Goal: Information Seeking & Learning: Find specific page/section

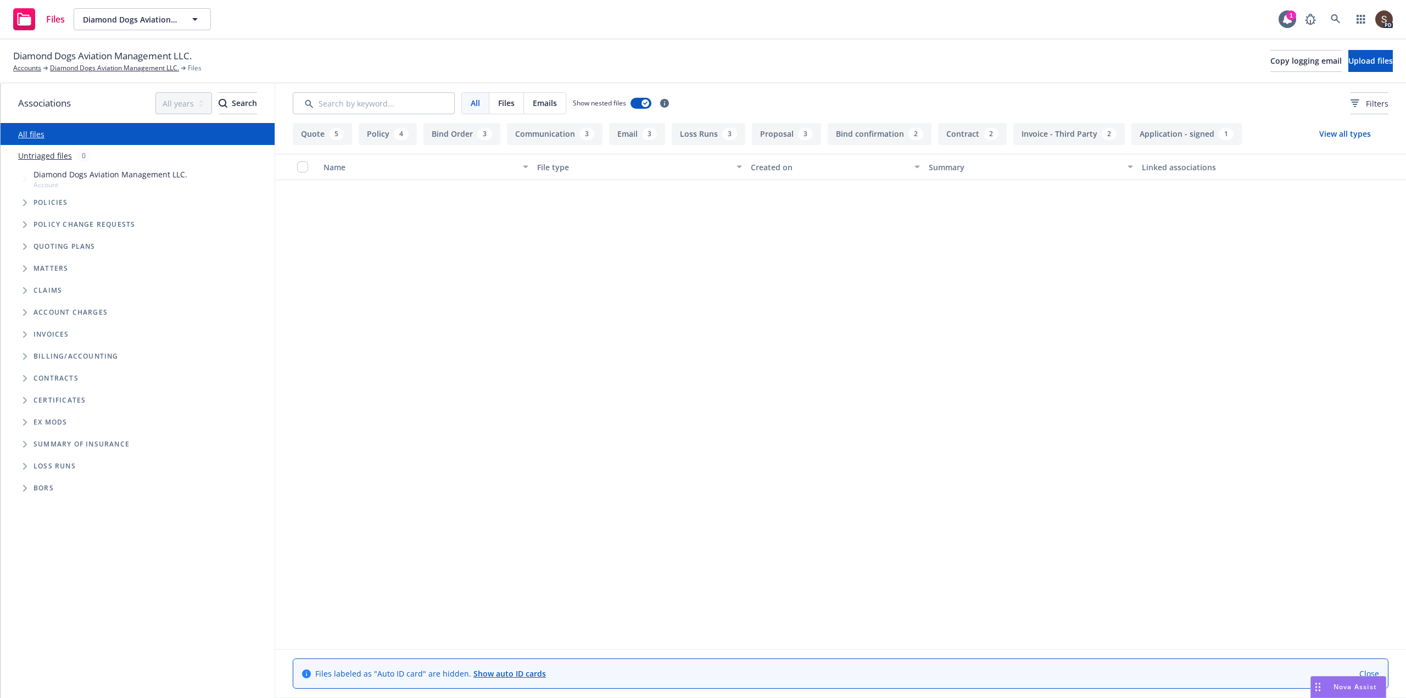
scroll to position [1229, 0]
